Goal: Information Seeking & Learning: Learn about a topic

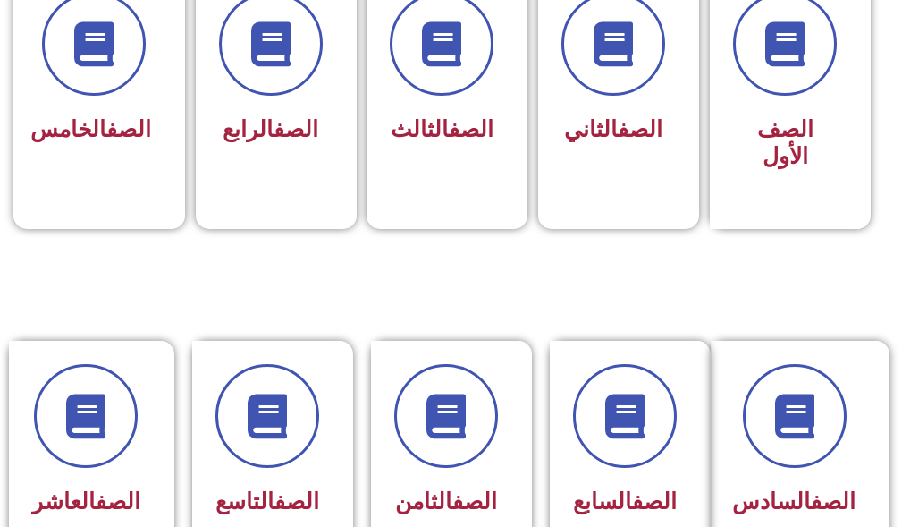
scroll to position [715, 0]
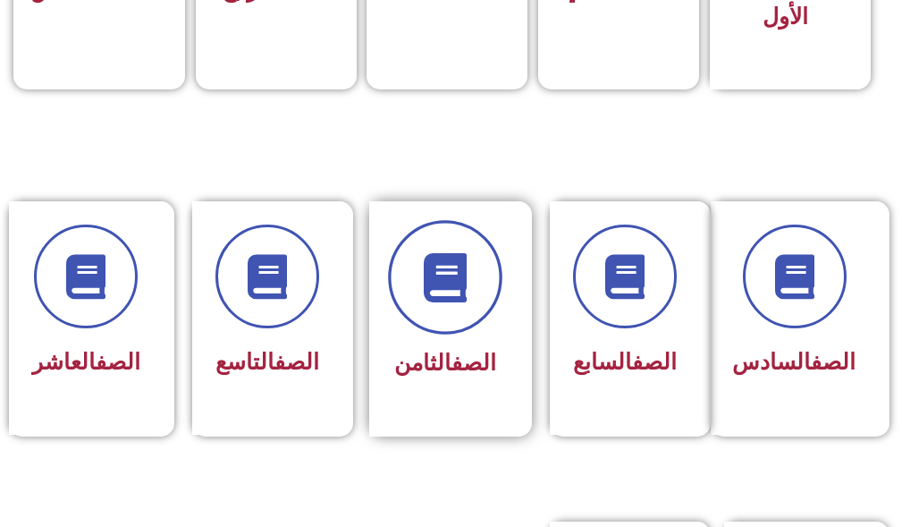
click at [461, 317] on span at bounding box center [445, 278] width 114 height 114
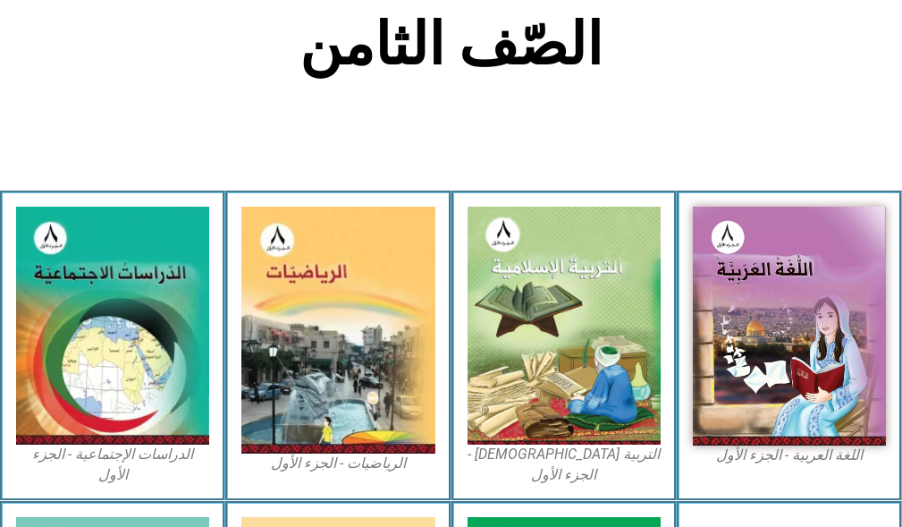
scroll to position [447, 0]
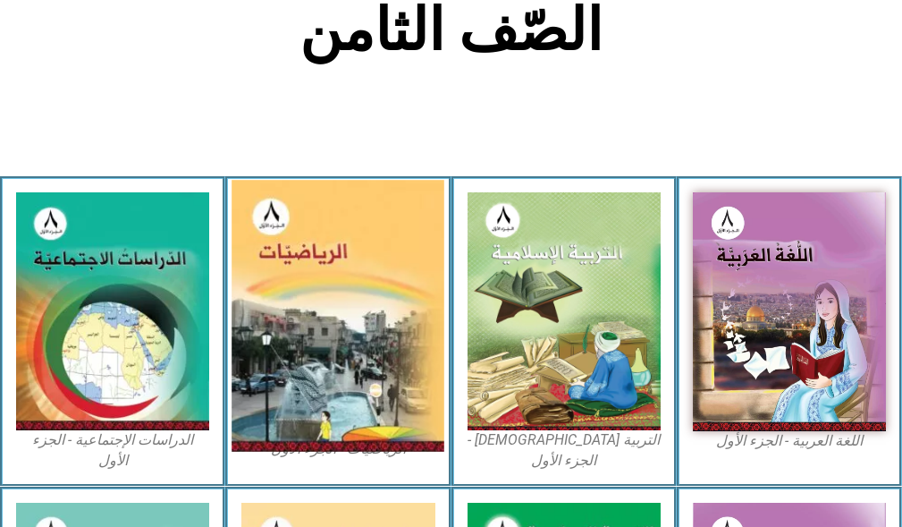
click at [345, 279] on img at bounding box center [338, 317] width 213 height 272
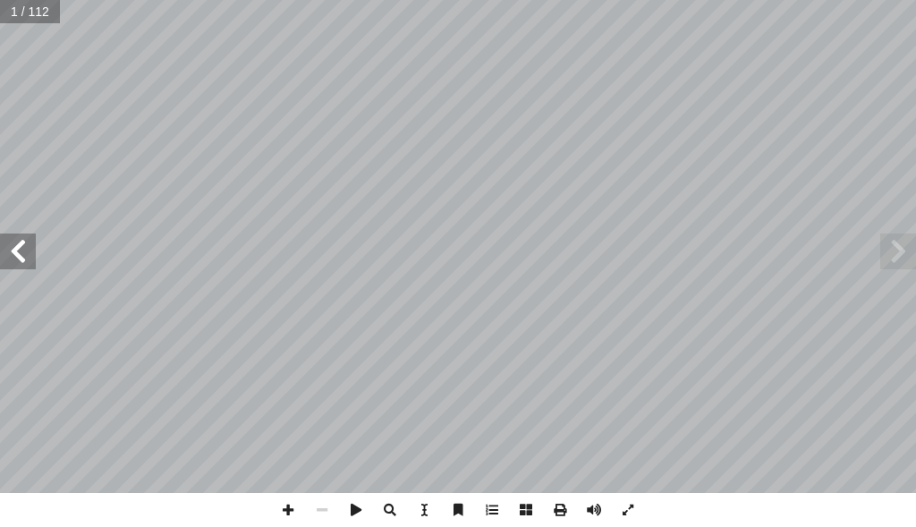
click at [26, 265] on span at bounding box center [18, 251] width 36 height 36
click at [18, 242] on span at bounding box center [18, 251] width 36 height 36
click at [591, 507] on span at bounding box center [594, 510] width 34 height 34
click at [32, 252] on span at bounding box center [18, 251] width 36 height 36
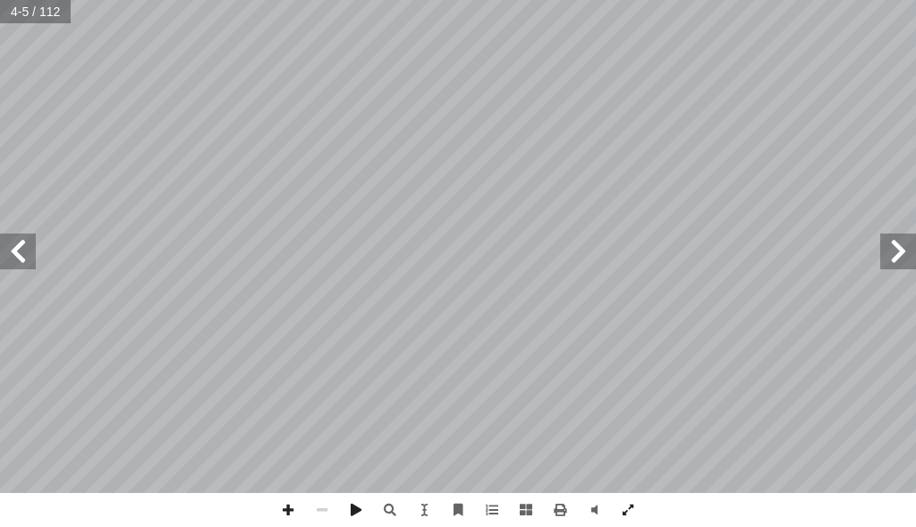
click at [32, 252] on span at bounding box center [18, 251] width 36 height 36
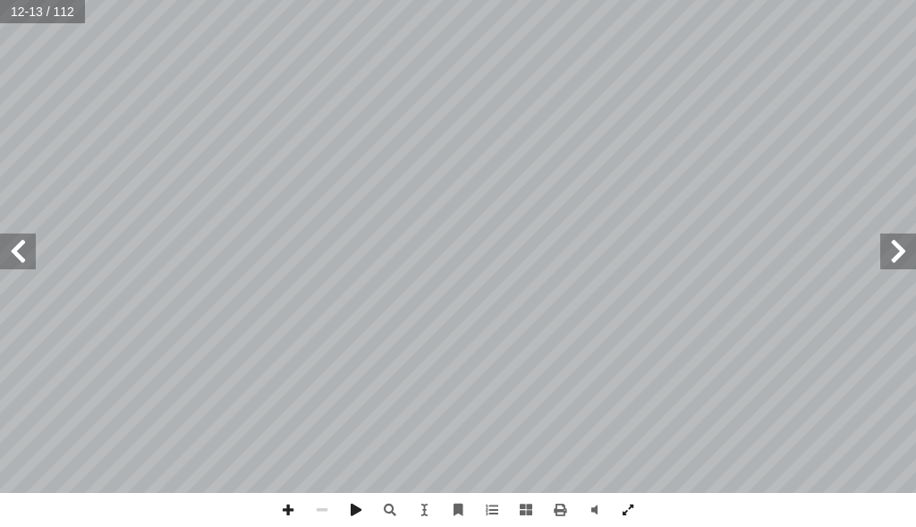
click at [32, 252] on span at bounding box center [18, 251] width 36 height 36
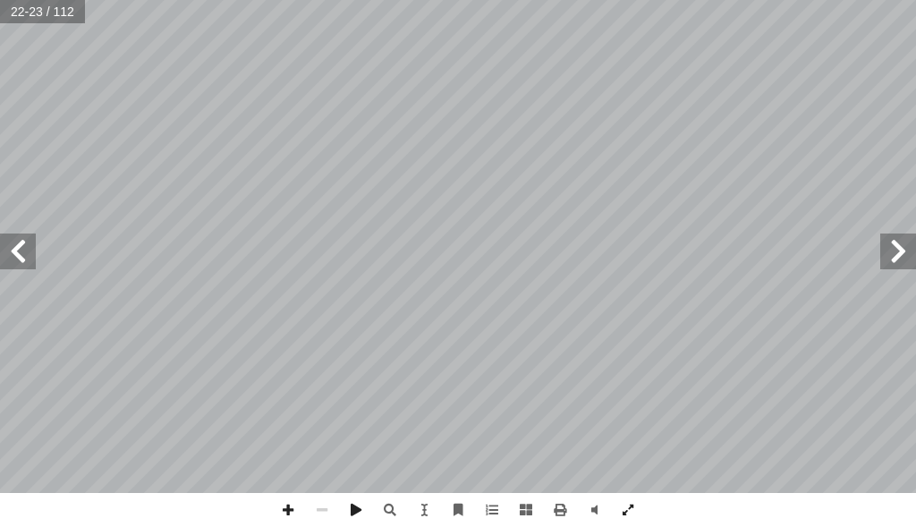
click at [32, 252] on span at bounding box center [18, 251] width 36 height 36
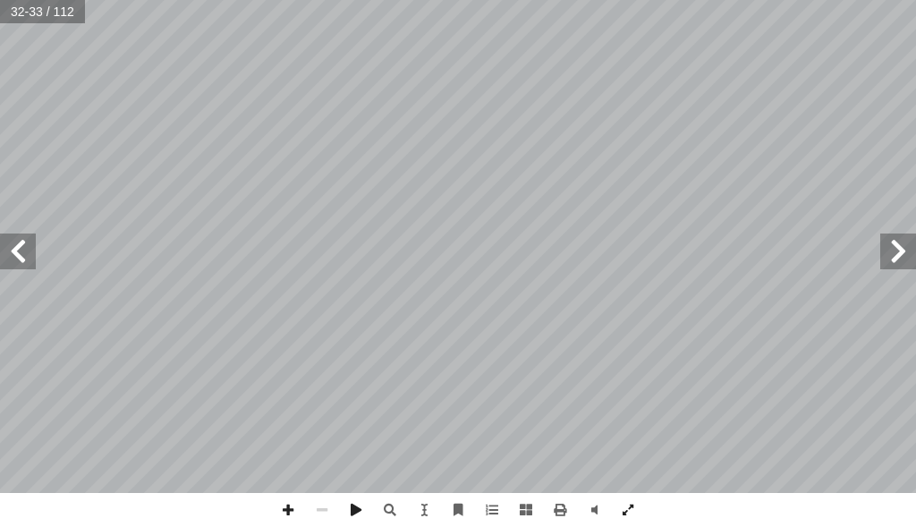
click at [32, 252] on span at bounding box center [18, 251] width 36 height 36
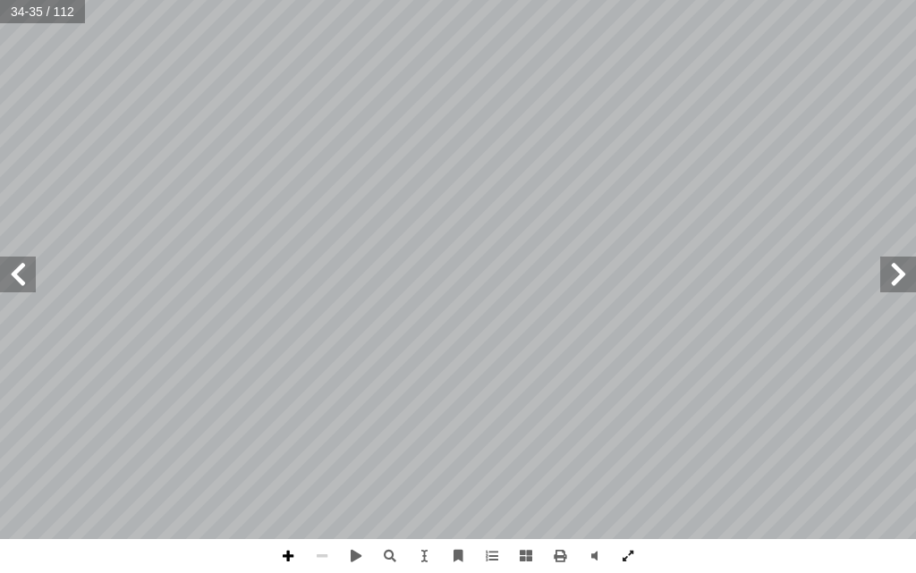
click at [283, 526] on span at bounding box center [288, 556] width 34 height 34
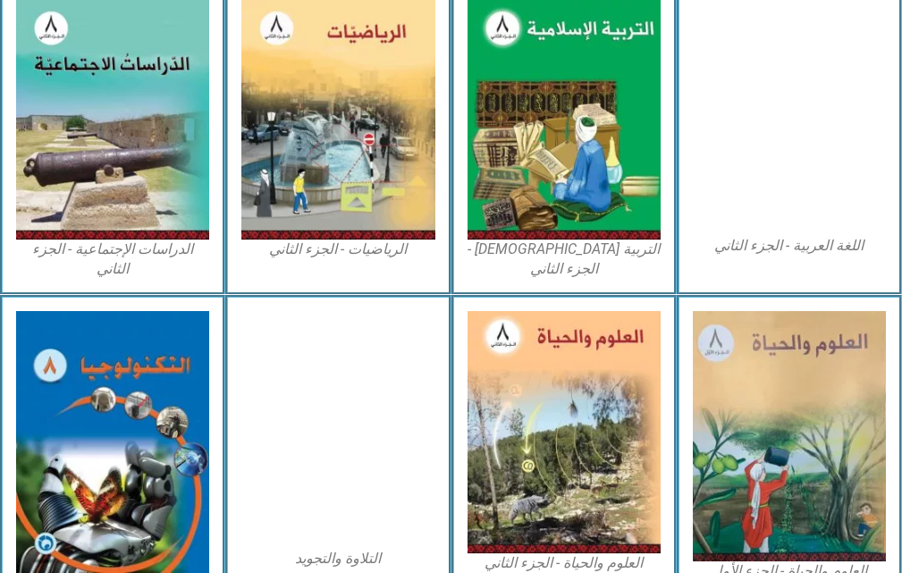
scroll to position [984, 0]
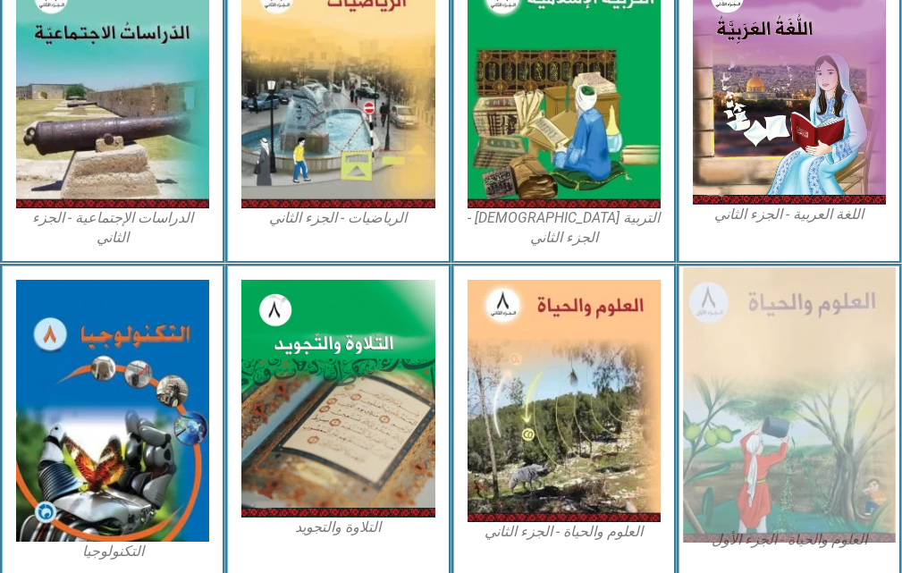
click at [759, 370] on img at bounding box center [789, 404] width 213 height 275
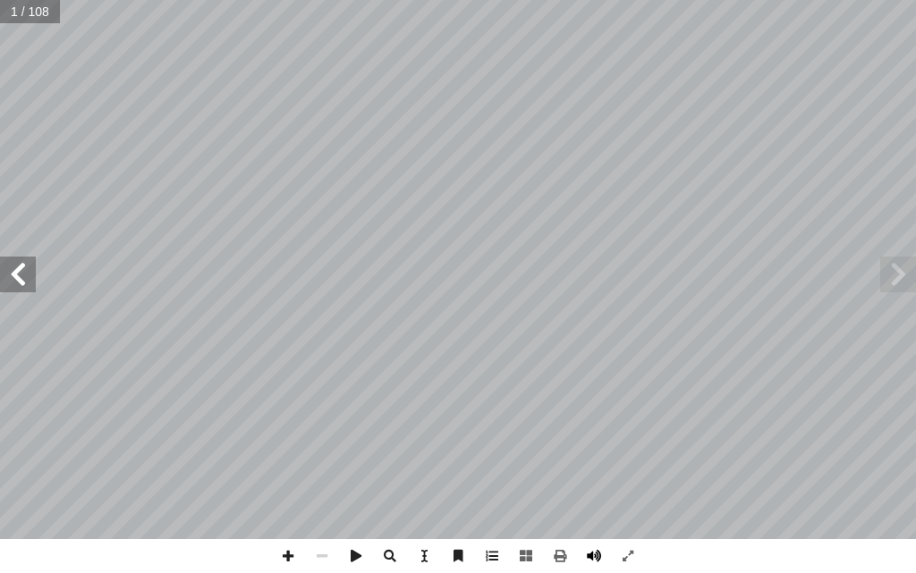
click at [590, 545] on span at bounding box center [594, 556] width 34 height 34
click at [25, 264] on span at bounding box center [18, 275] width 36 height 36
click at [1, 273] on span at bounding box center [18, 275] width 36 height 36
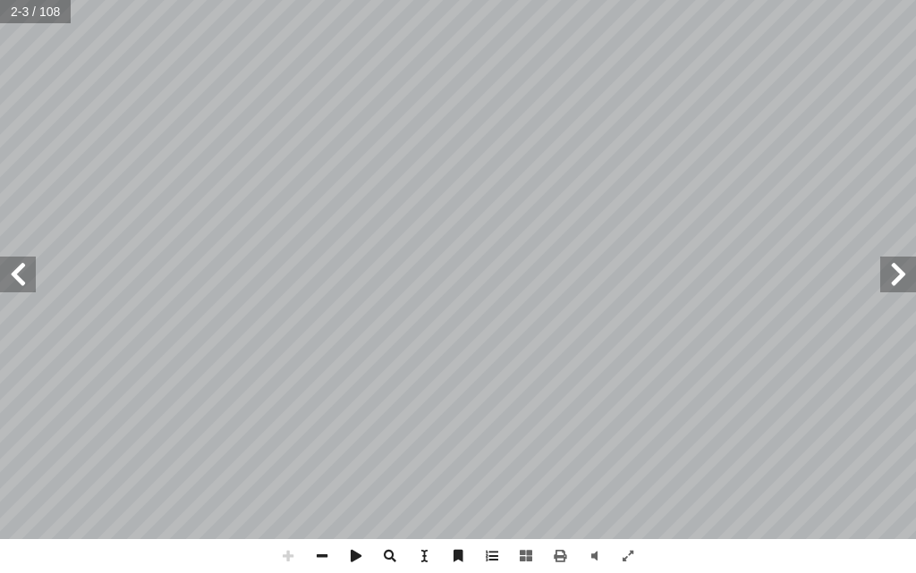
click at [1, 273] on span at bounding box center [18, 275] width 36 height 36
click at [0, 427] on div "قـــررت وزارة التربيـــة والتعليـــم فـــي دولــــة فلســـطين 2017 م / من العام…" at bounding box center [458, 269] width 916 height 539
drag, startPoint x: 1, startPoint y: 273, endPoint x: 559, endPoint y: 608, distance: 651.0
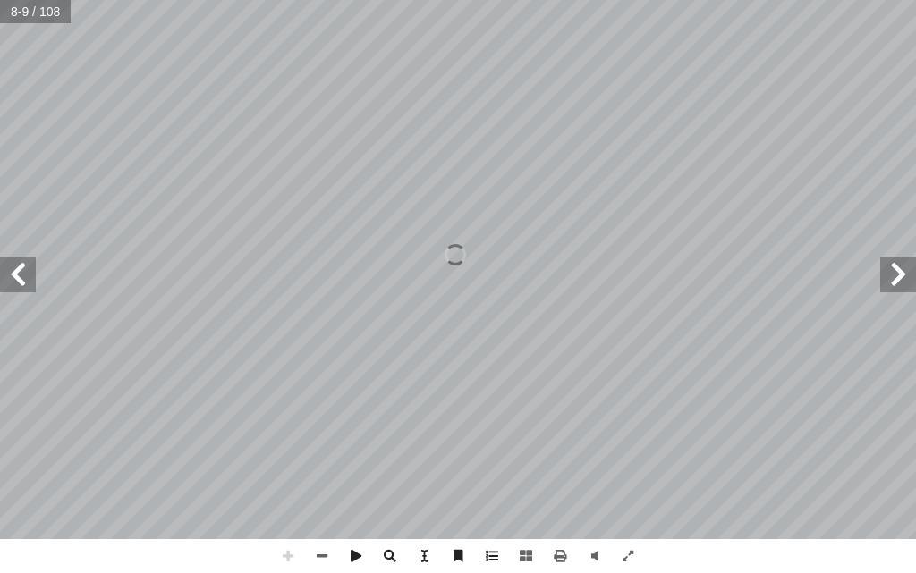
click at [559, 121] on html "الصفحة الرئيسية الصف الأول الصف الثاني الصف الثالث الصف الرابع الصف الخامس الصف…" at bounding box center [458, 60] width 916 height 121
click at [329, 554] on span at bounding box center [322, 556] width 34 height 34
click at [915, 265] on div "٤ رس ّ الد )١( رس ّ الد )١( المجاهر ة الدقيقة ّ ( اكتشاف الكائنات الحي نشاط )١ …" at bounding box center [458, 269] width 916 height 539
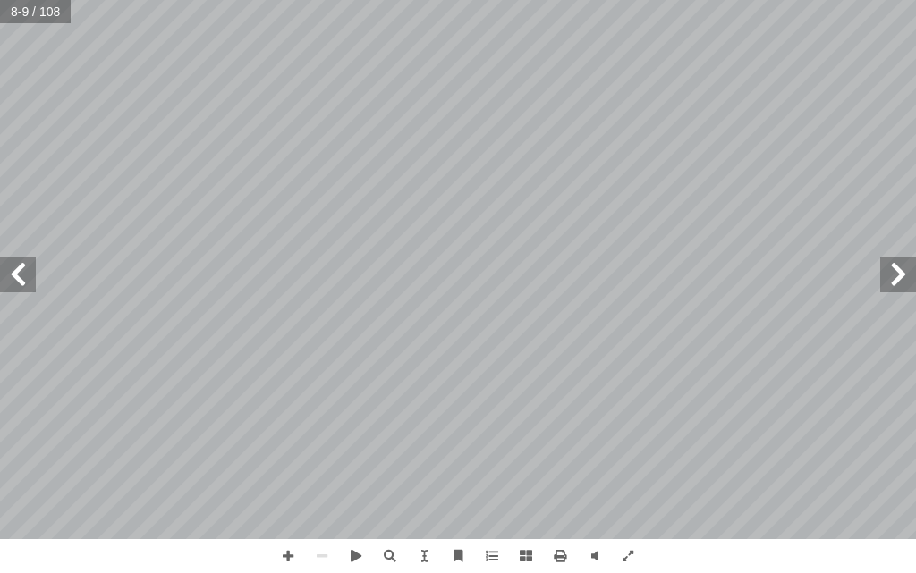
click at [17, 291] on div "٤ رس ّ الد )١( رس ّ الد )١( المجاهر ة الدقيقة ّ ( اكتشاف الكائنات الحي نشاط )١ …" at bounding box center [458, 269] width 916 height 539
click at [17, 291] on span at bounding box center [18, 275] width 36 height 36
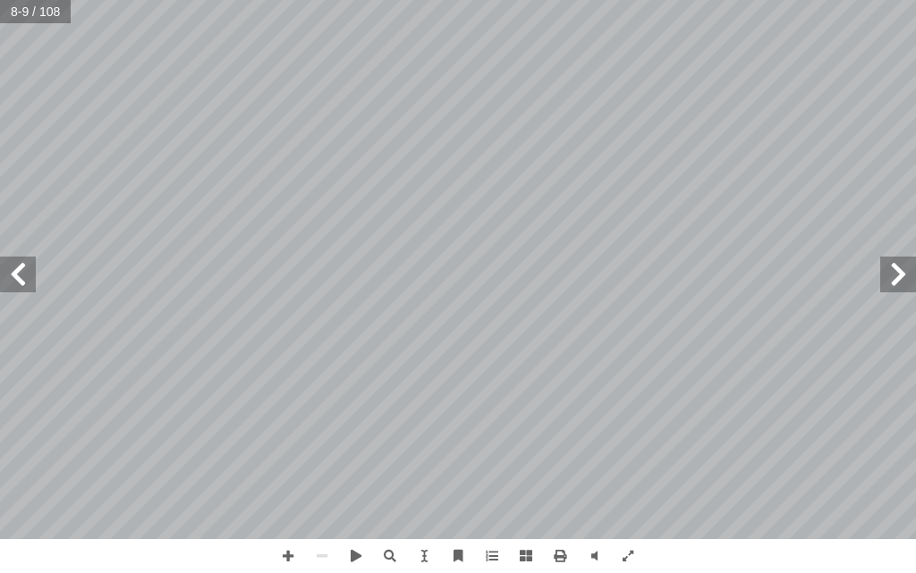
click at [17, 290] on span at bounding box center [18, 275] width 36 height 36
click at [18, 258] on span at bounding box center [18, 275] width 36 height 36
click at [18, 266] on span at bounding box center [18, 275] width 36 height 36
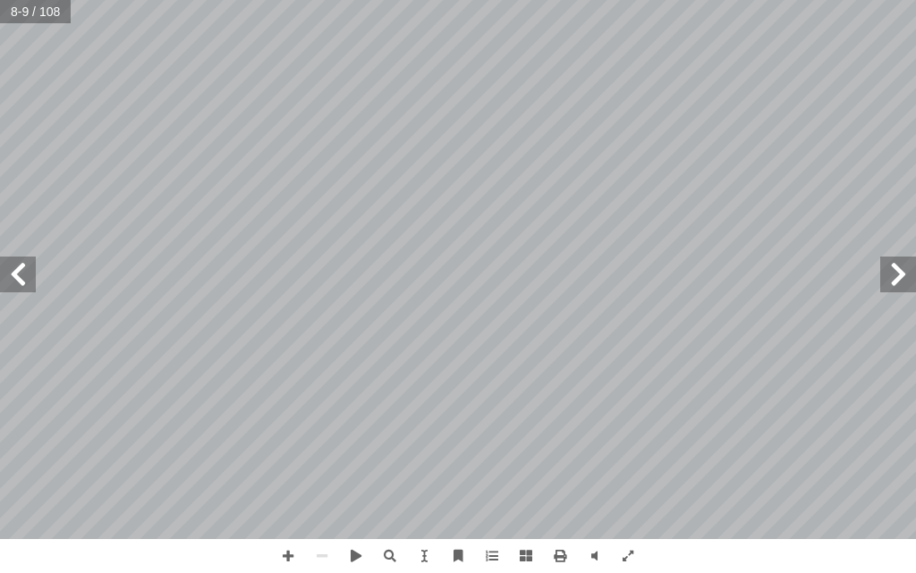
click at [16, 268] on span at bounding box center [18, 275] width 36 height 36
click at [22, 283] on span at bounding box center [18, 275] width 36 height 36
click at [34, 254] on div "٤ رس ّ الد )١( رس ّ الد )١( المجاهر ة الدقيقة ّ ( اكتشاف الكائنات الحي نشاط )١ …" at bounding box center [458, 269] width 916 height 539
click at [27, 269] on span at bounding box center [18, 275] width 36 height 36
click at [900, 284] on span at bounding box center [898, 275] width 36 height 36
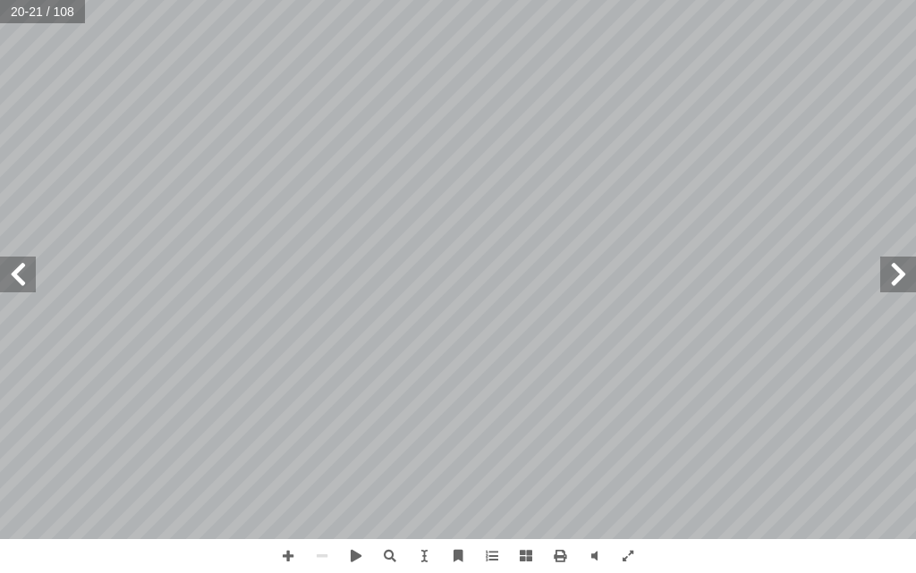
click at [21, 285] on span at bounding box center [18, 275] width 36 height 36
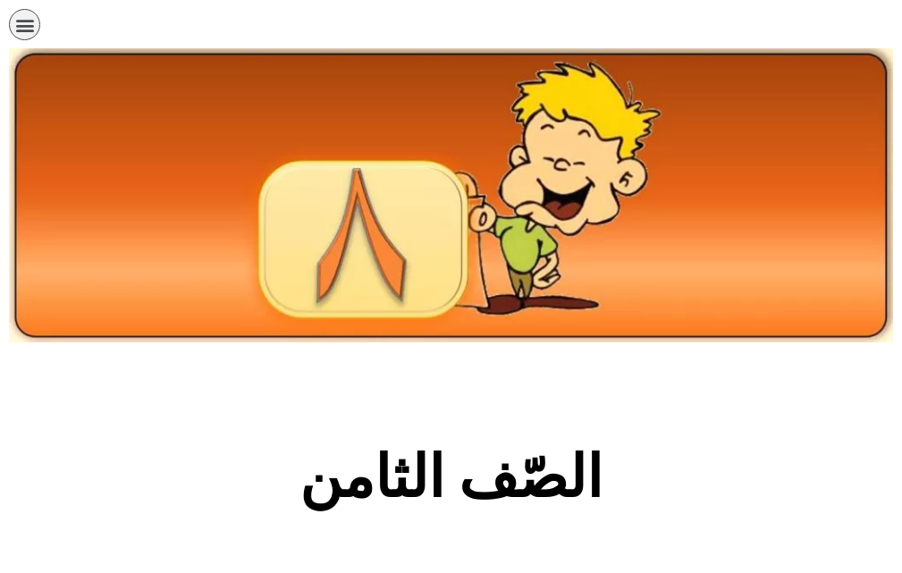
scroll to position [984, 0]
